Goal: Task Accomplishment & Management: Manage account settings

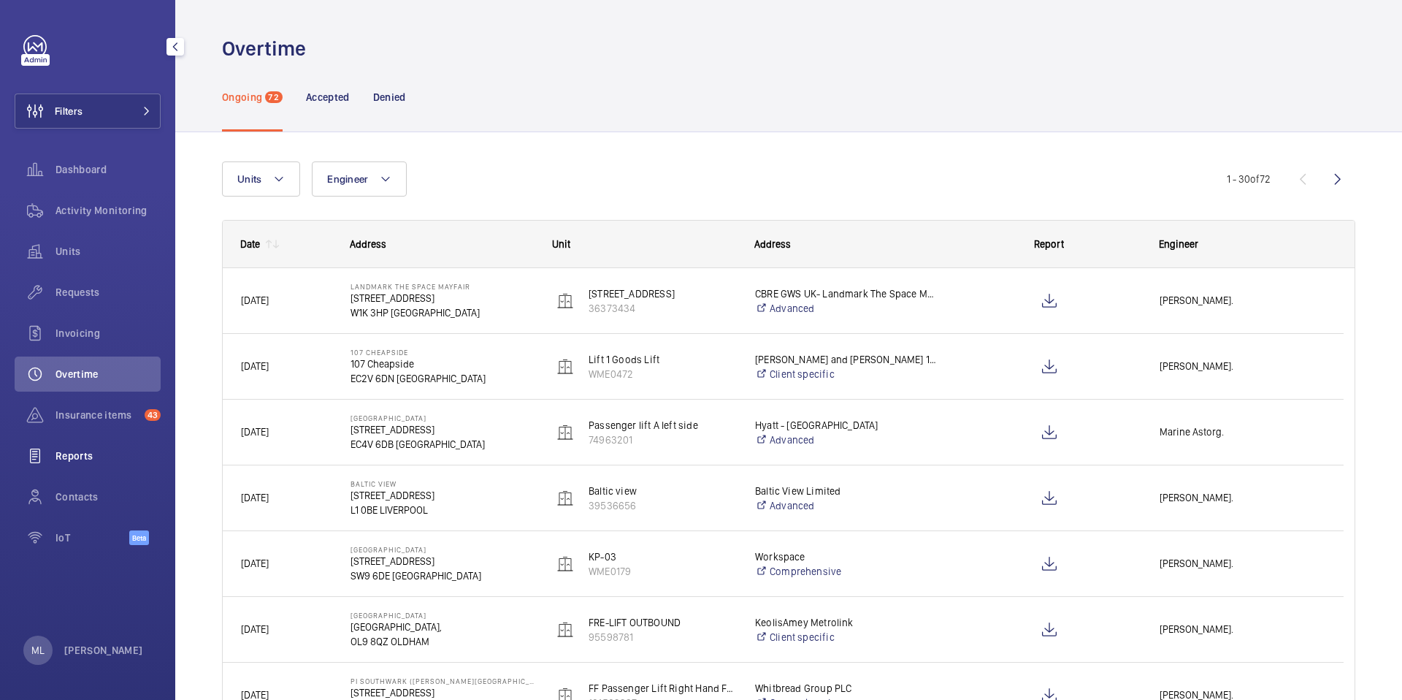
click at [96, 457] on span "Reports" at bounding box center [108, 455] width 105 height 15
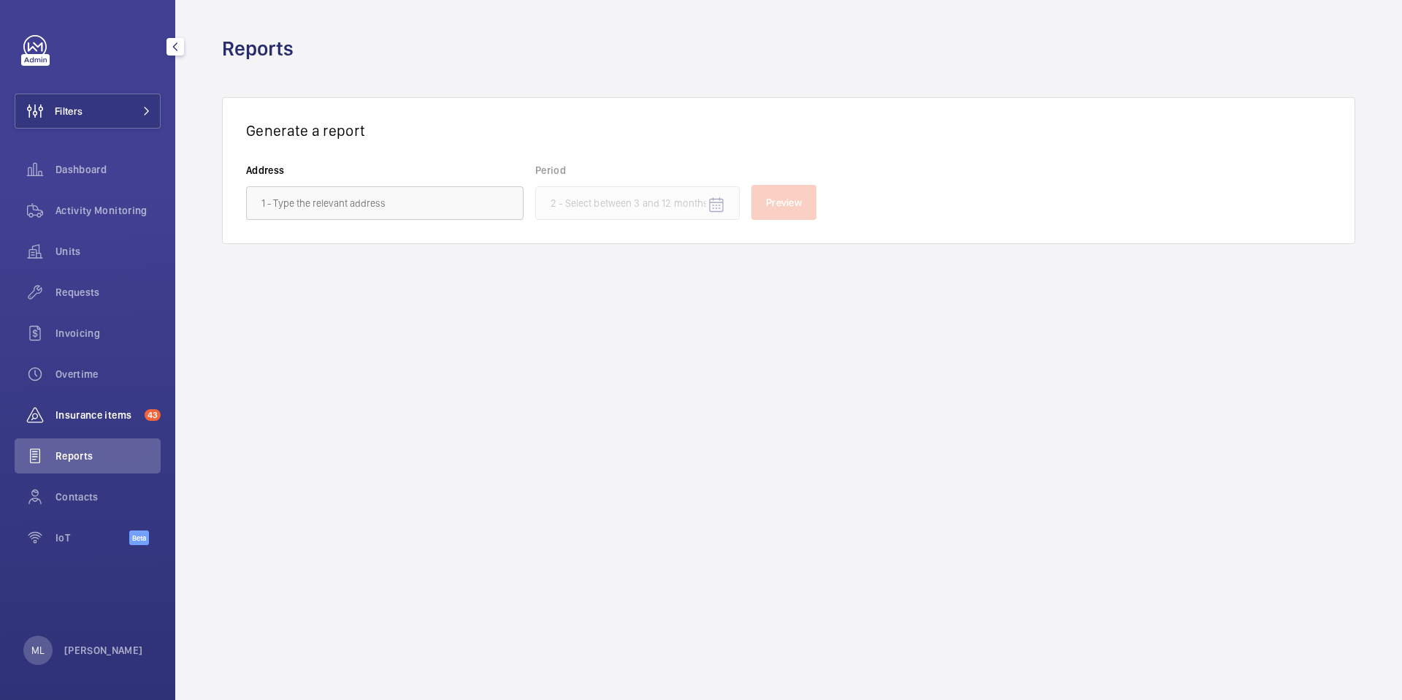
click at [92, 414] on span "Insurance items" at bounding box center [97, 415] width 83 height 15
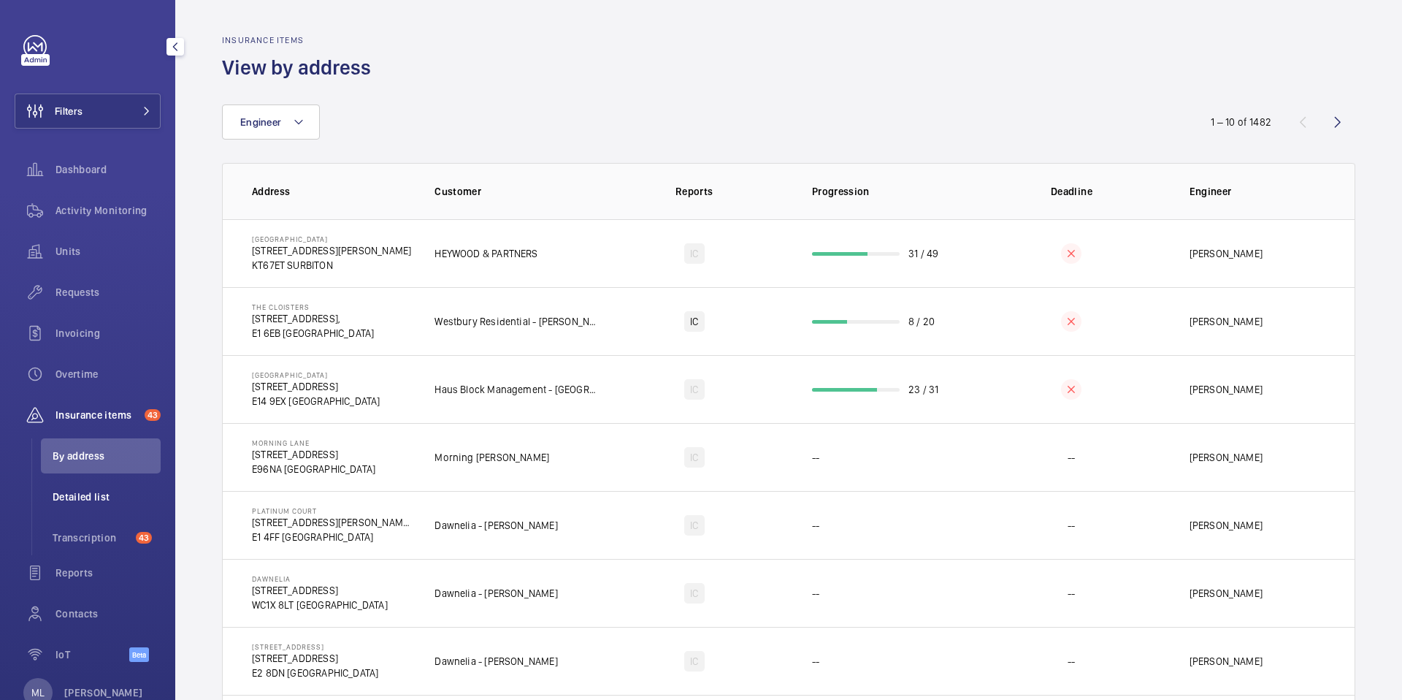
click at [96, 500] on span "Detailed list" at bounding box center [107, 496] width 108 height 15
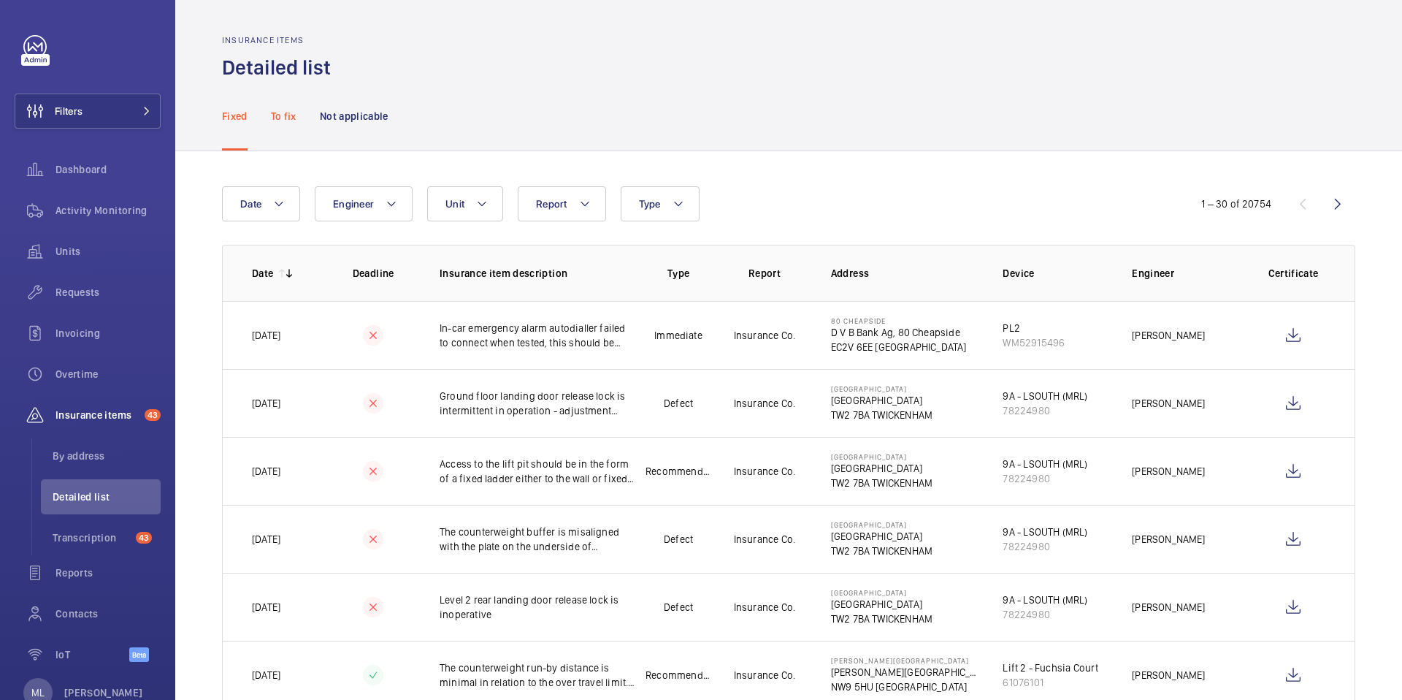
click at [281, 109] on p "To fix" at bounding box center [284, 116] width 26 height 15
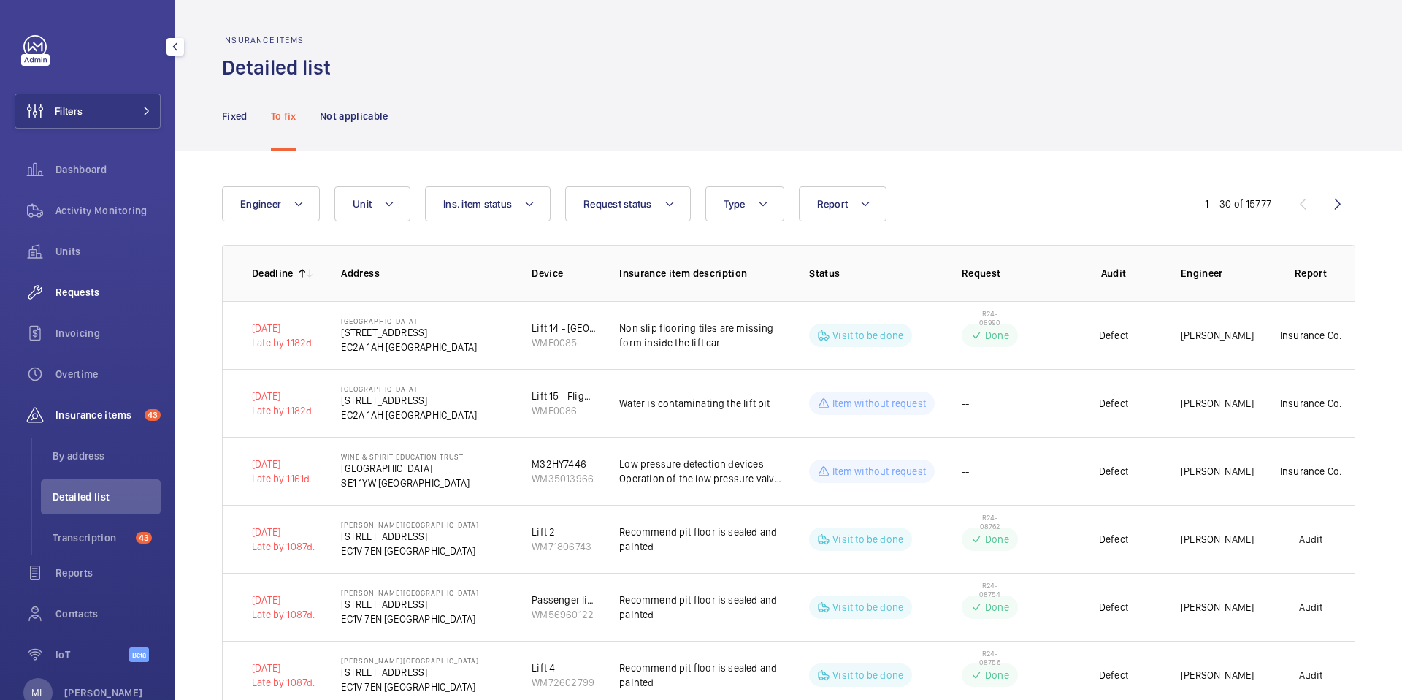
click at [67, 287] on span "Requests" at bounding box center [108, 292] width 105 height 15
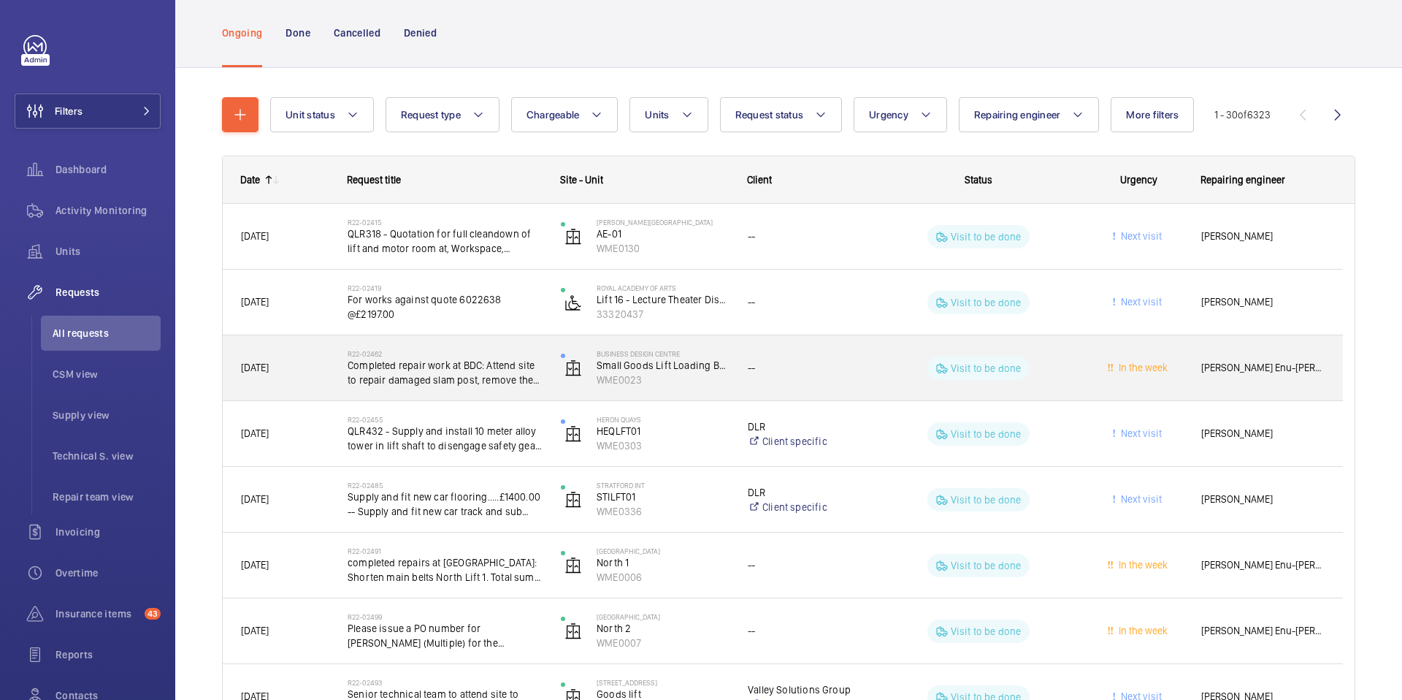
scroll to position [90, 0]
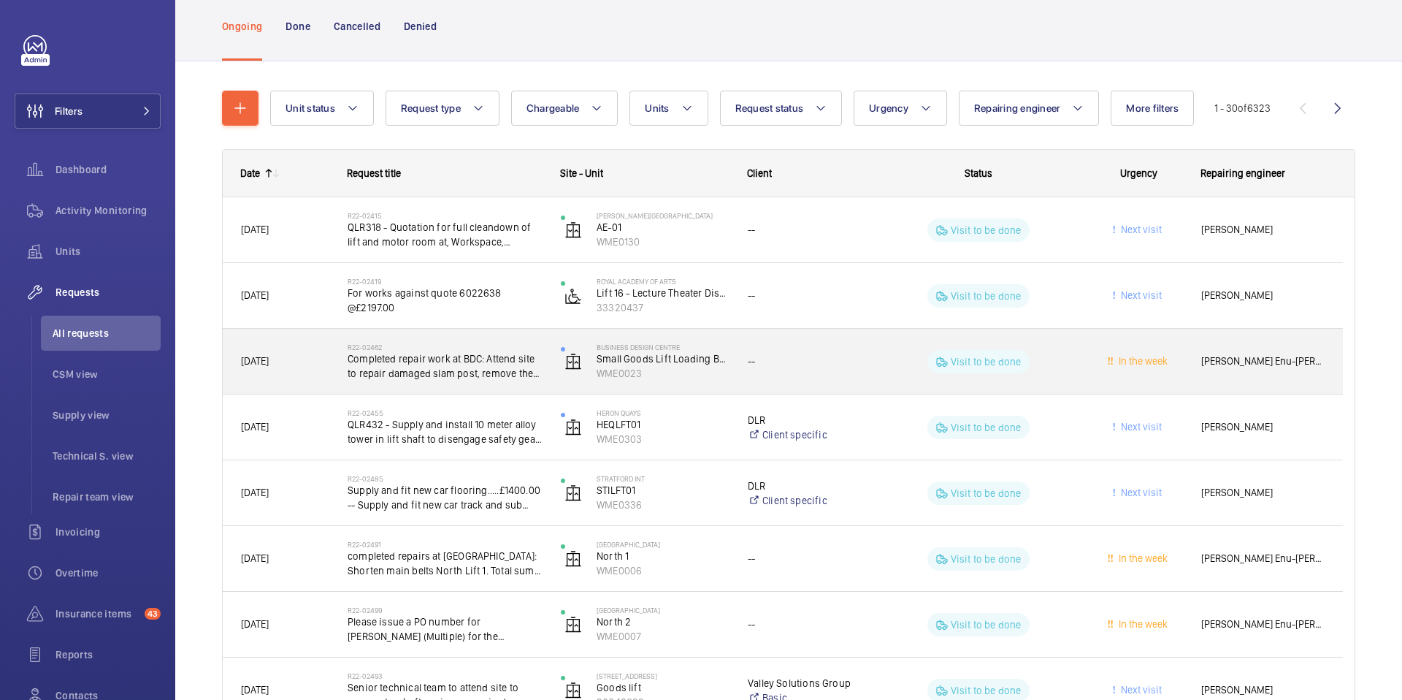
click at [395, 366] on span "Completed repair work at BDC: Attend site to repair damaged slam post, remove t…" at bounding box center [445, 365] width 194 height 29
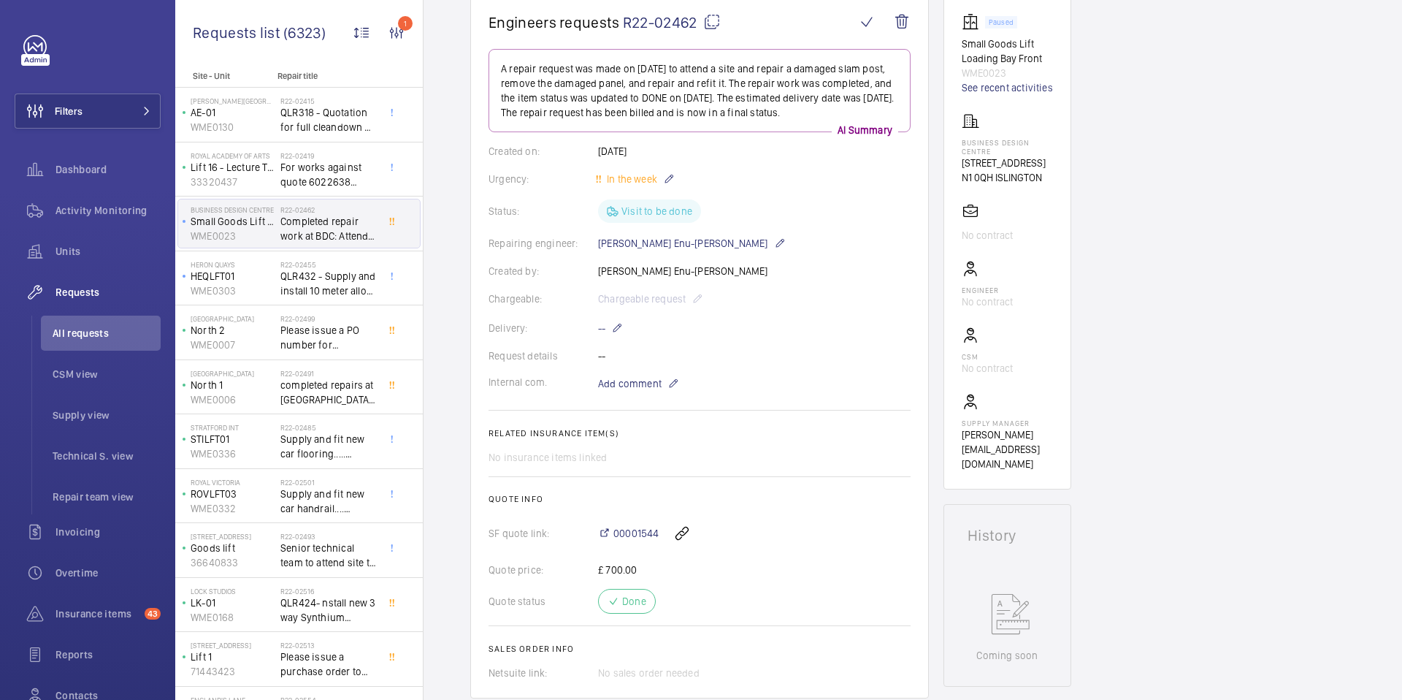
scroll to position [235, 0]
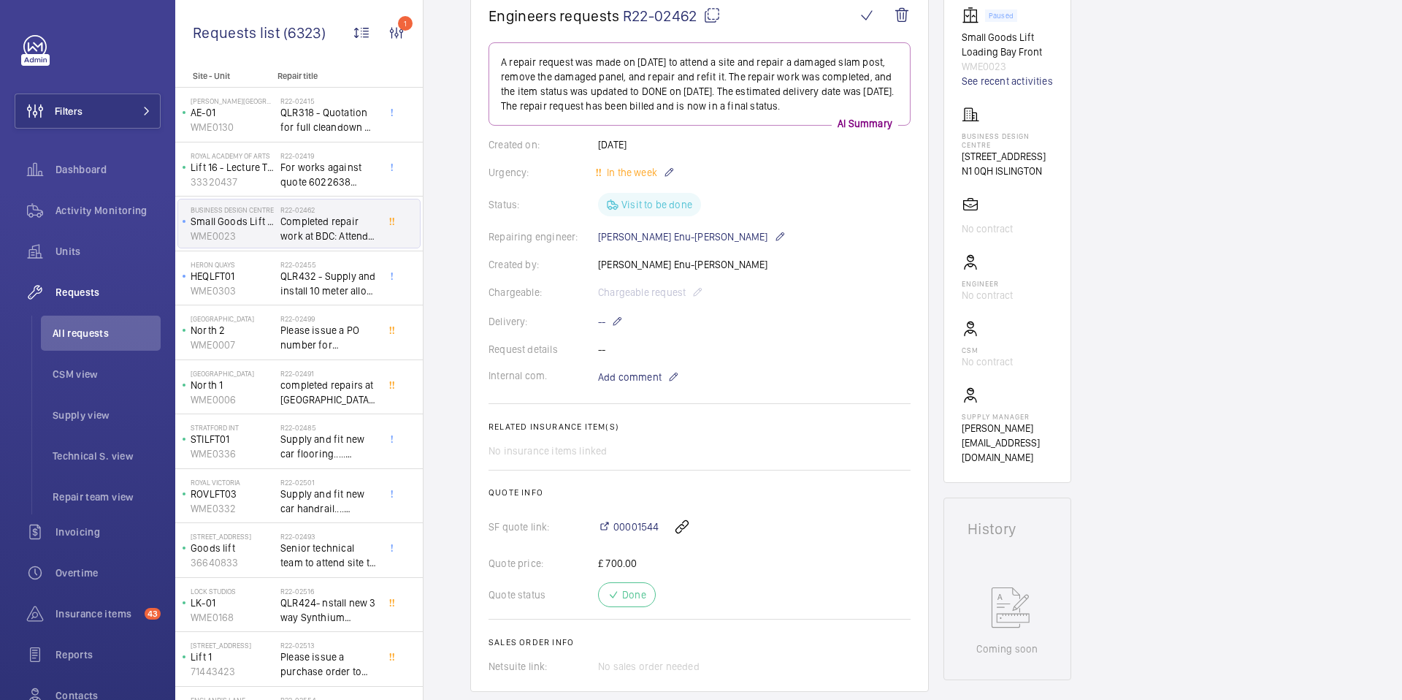
drag, startPoint x: 482, startPoint y: 445, endPoint x: 620, endPoint y: 456, distance: 138.4
click at [620, 456] on wm-front-card "Engineers requests R22-02462 A repair request was made on [DATE] to attend a si…" at bounding box center [699, 339] width 459 height 703
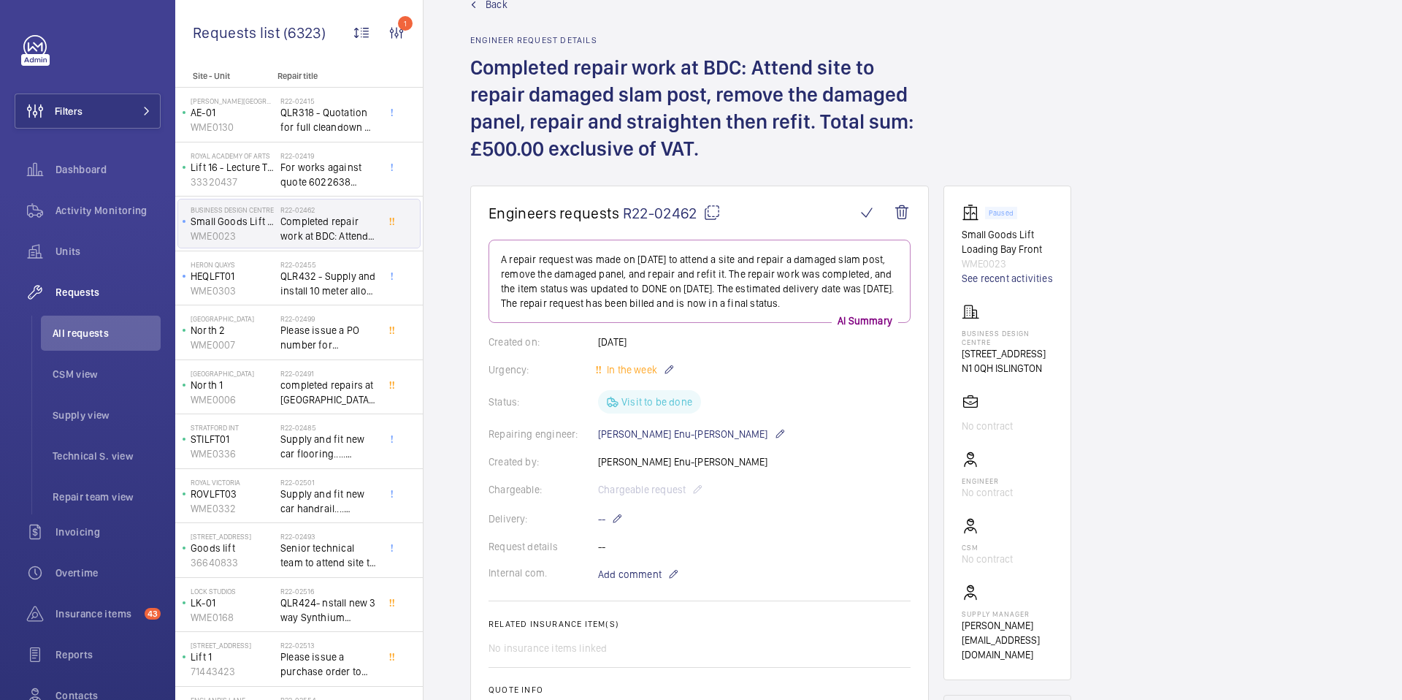
scroll to position [0, 0]
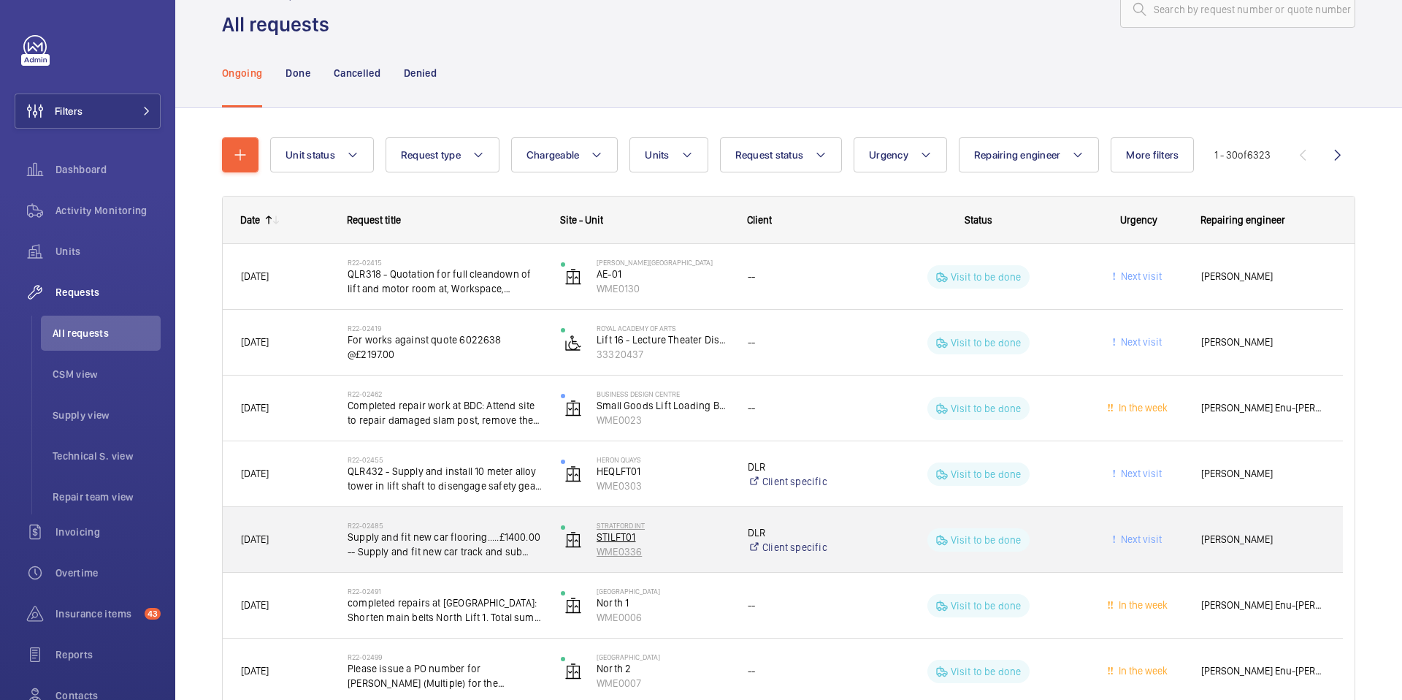
scroll to position [48, 0]
